Goal: Check status: Check status

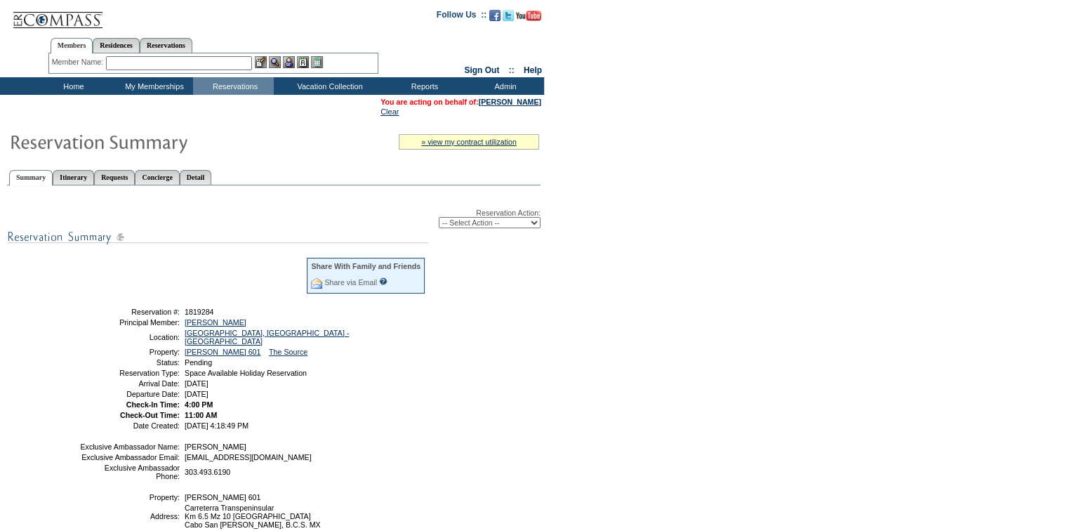
click at [521, 106] on table "You are acting on behalf of: [PERSON_NAME] Clear" at bounding box center [461, 106] width 164 height 21
click at [521, 104] on link "[PERSON_NAME]" at bounding box center [510, 102] width 62 height 8
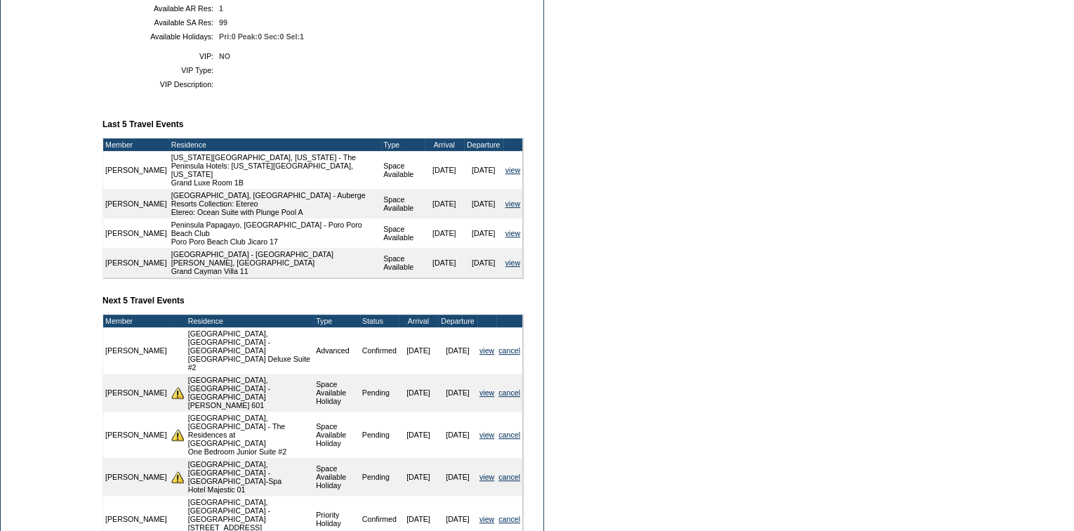
scroll to position [249, 0]
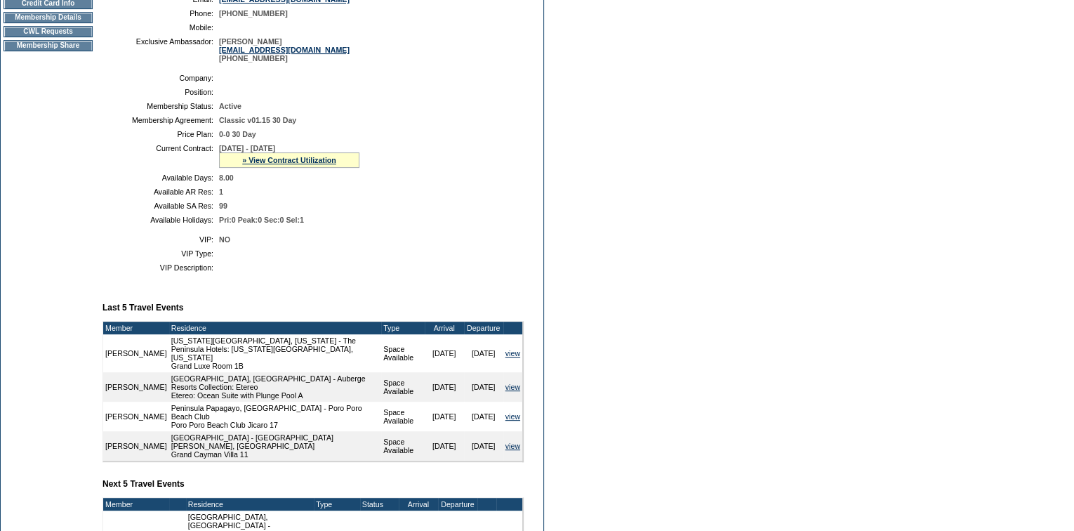
click at [275, 152] on span "[DATE] - [DATE]" at bounding box center [247, 148] width 56 height 8
click at [303, 164] on link "» View Contract Utilization" at bounding box center [289, 160] width 94 height 8
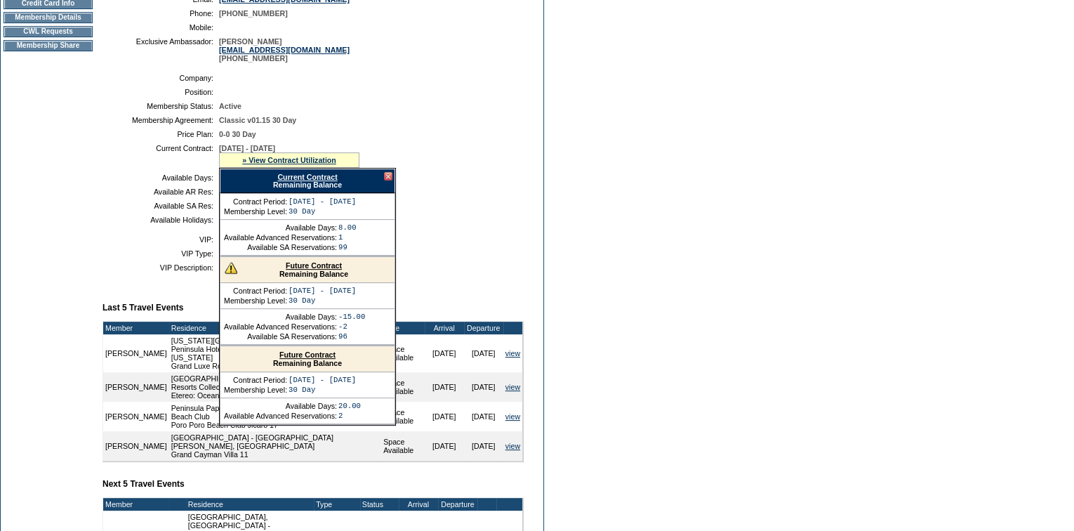
click at [383, 181] on div "Current Contract Remaining Balance" at bounding box center [308, 181] width 176 height 25
click at [384, 180] on div at bounding box center [388, 176] width 8 height 8
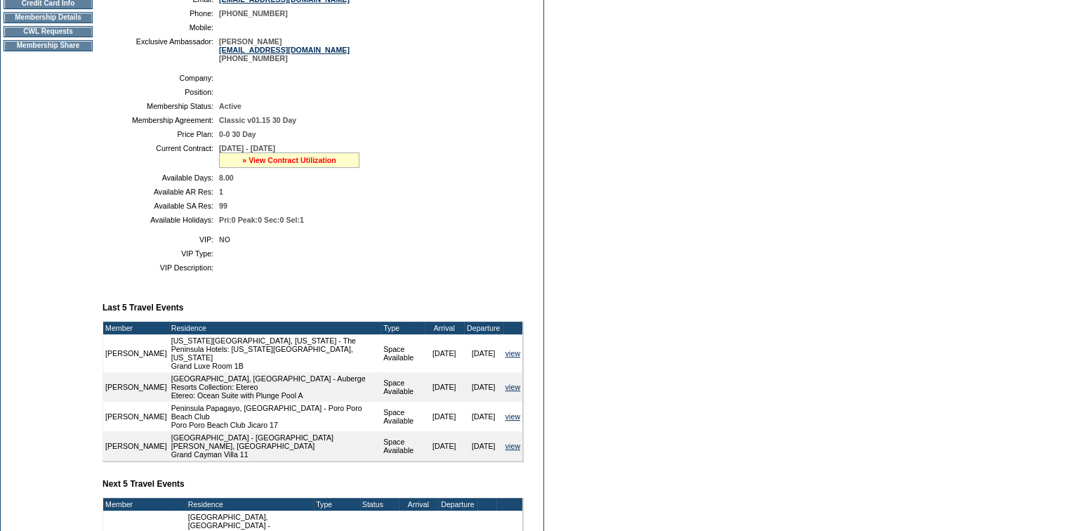
click at [322, 164] on link "» View Contract Utilization" at bounding box center [289, 160] width 94 height 8
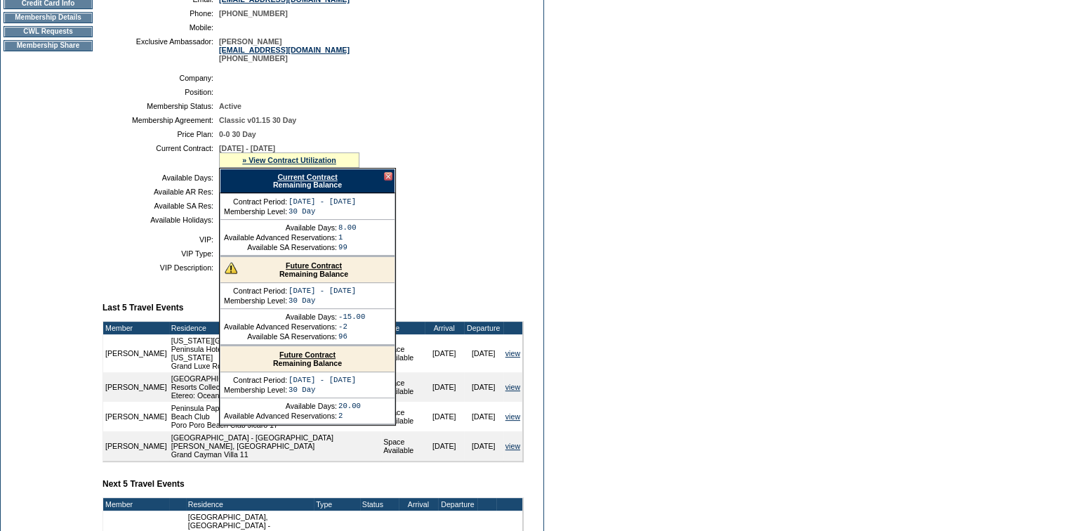
click at [384, 180] on div at bounding box center [388, 176] width 8 height 8
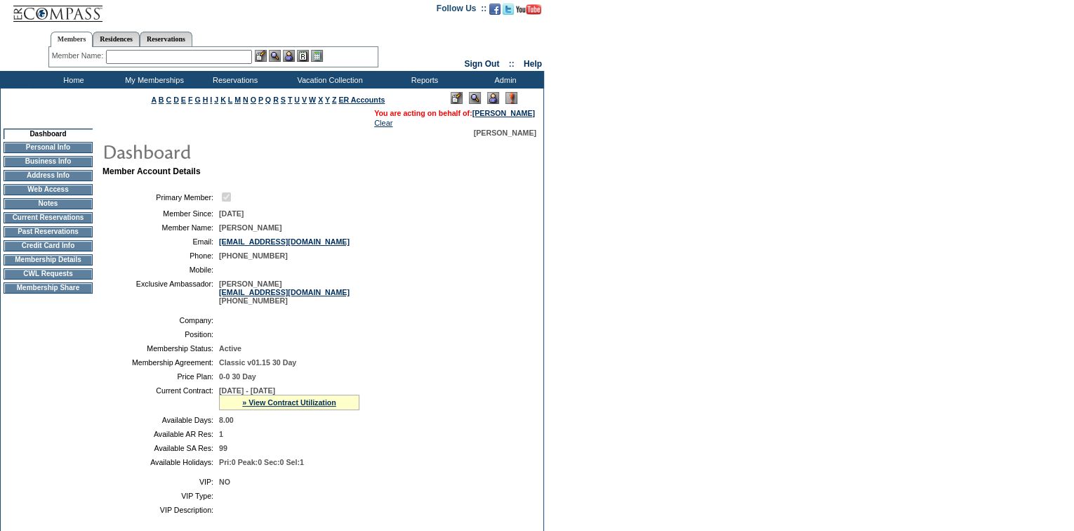
scroll to position [0, 0]
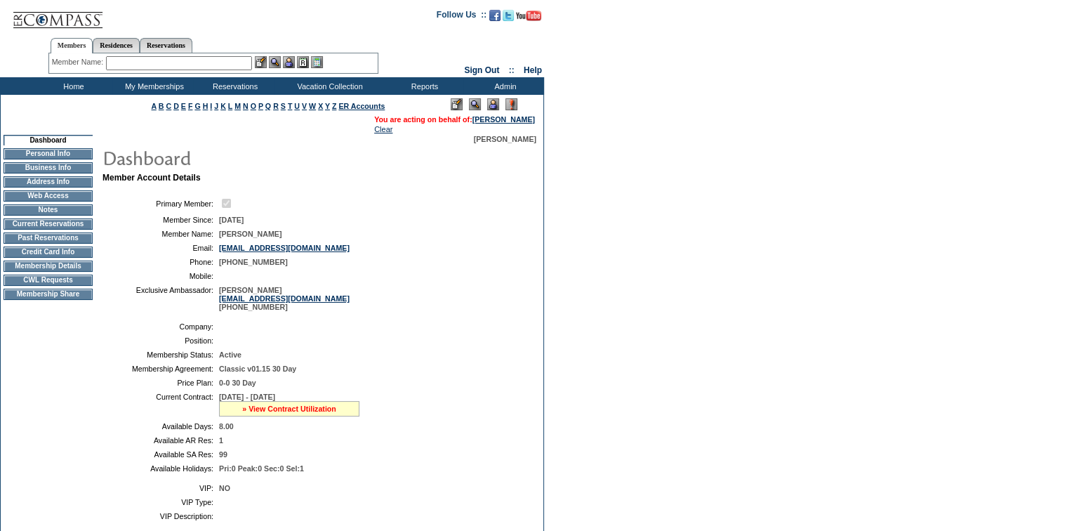
click at [268, 413] on link "» View Contract Utilization" at bounding box center [289, 408] width 94 height 8
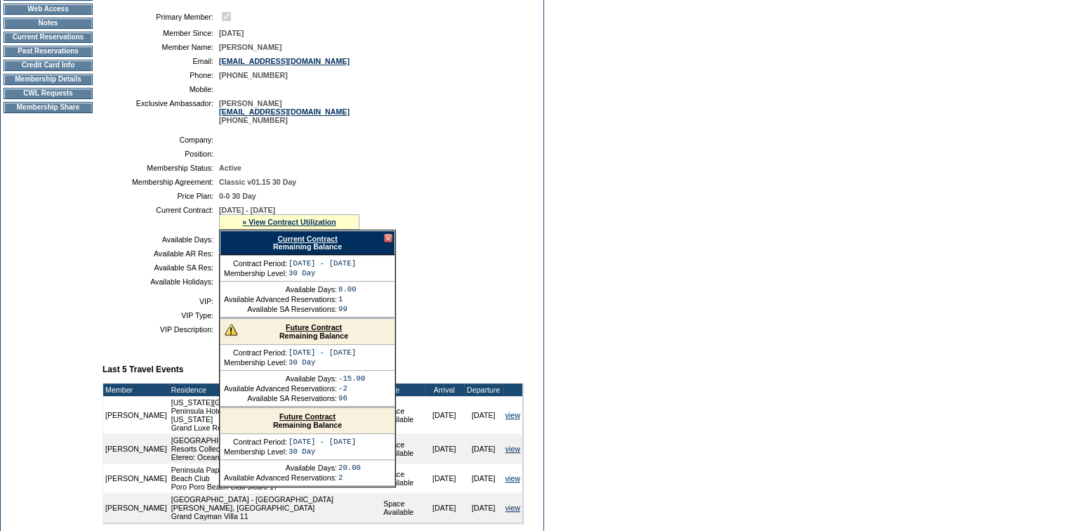
scroll to position [191, 0]
